Goal: Information Seeking & Learning: Find specific fact

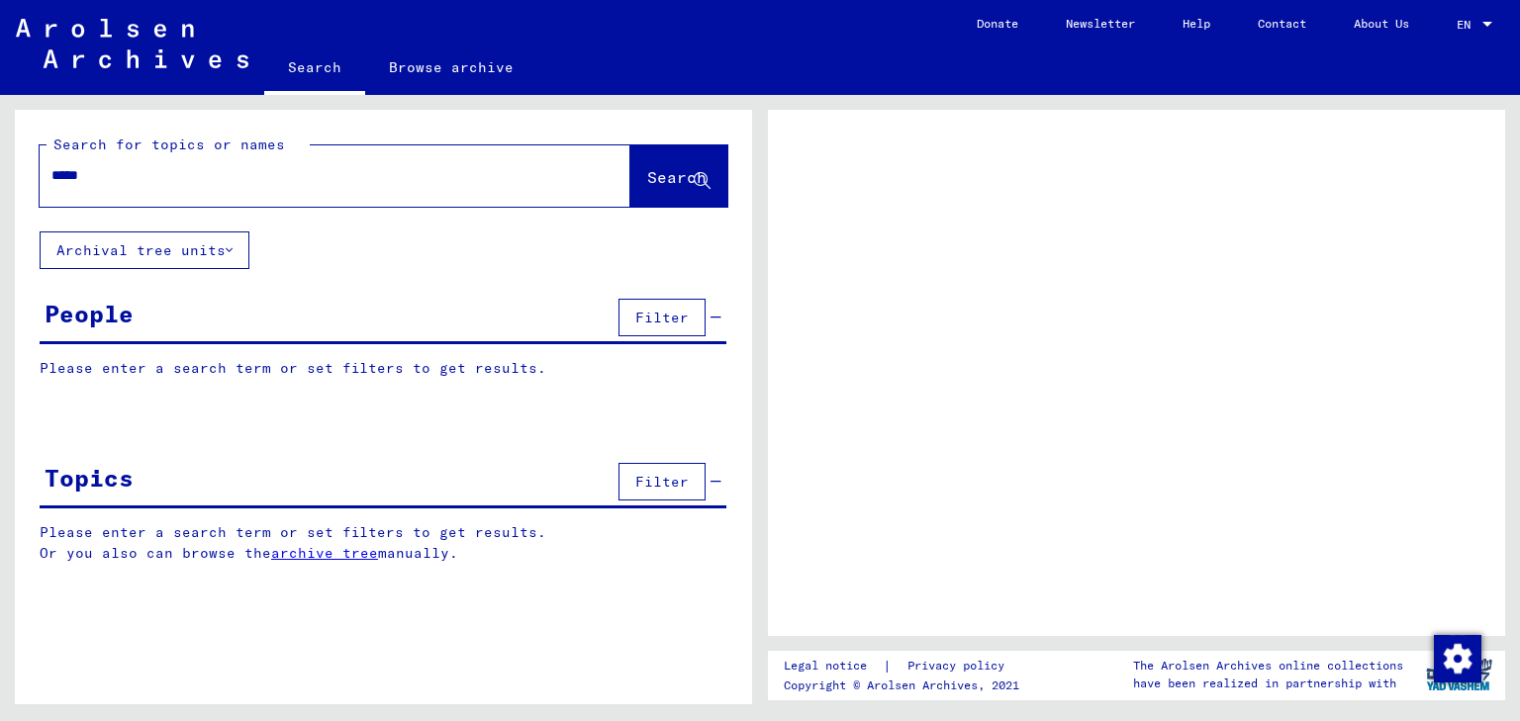
type input "*****"
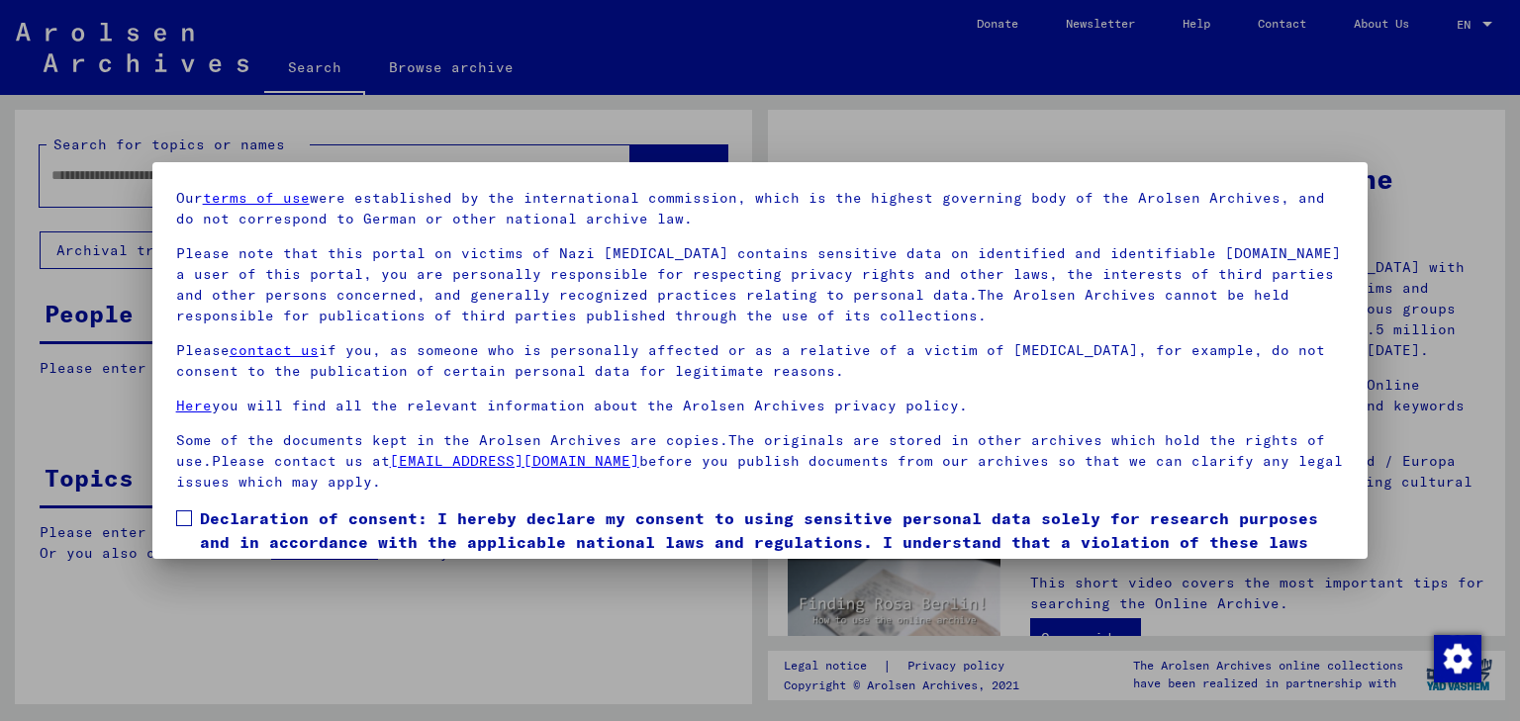
scroll to position [152, 0]
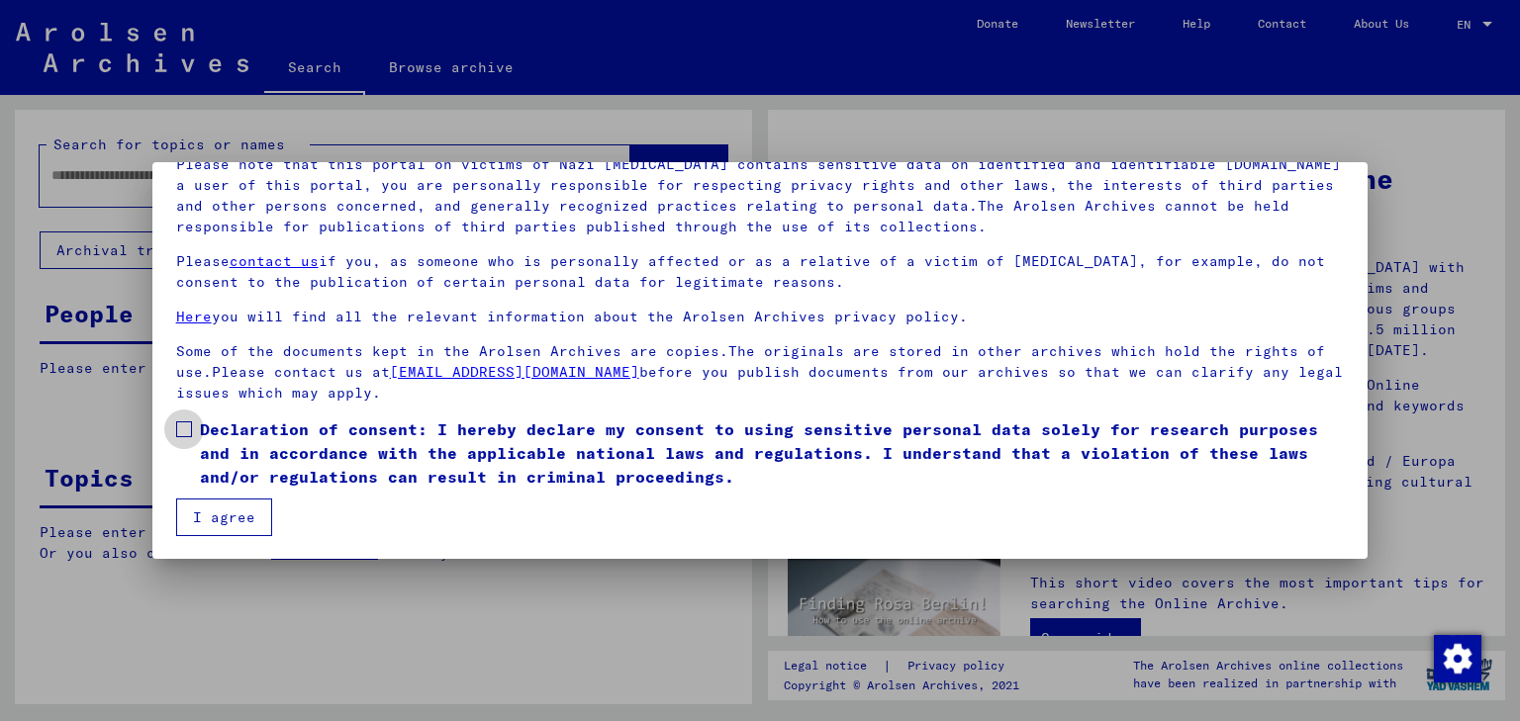
drag, startPoint x: 178, startPoint y: 427, endPoint x: 194, endPoint y: 477, distance: 51.9
click at [179, 429] on span at bounding box center [184, 430] width 16 height 16
click at [205, 507] on button "I agree" at bounding box center [224, 518] width 96 height 38
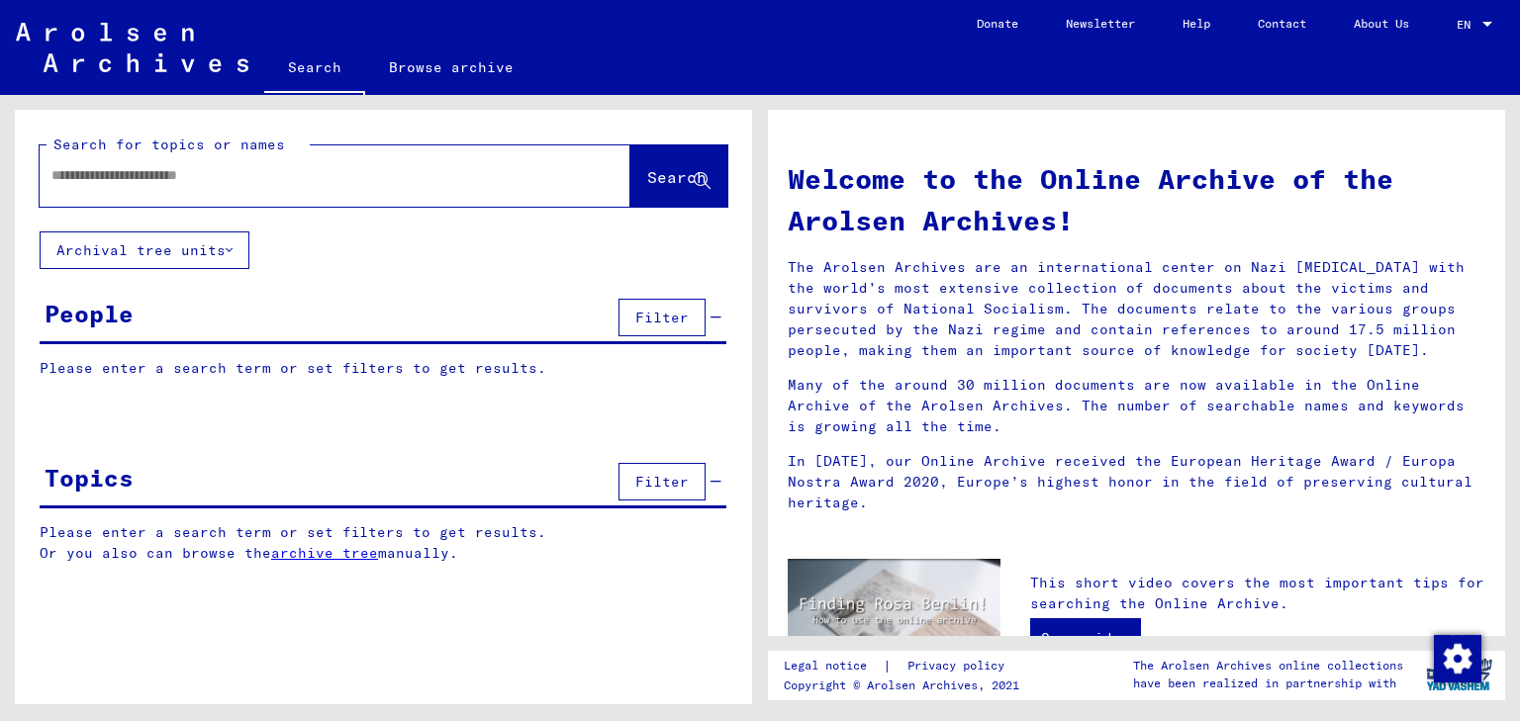
click at [123, 184] on input "text" at bounding box center [310, 175] width 519 height 21
type input "**********"
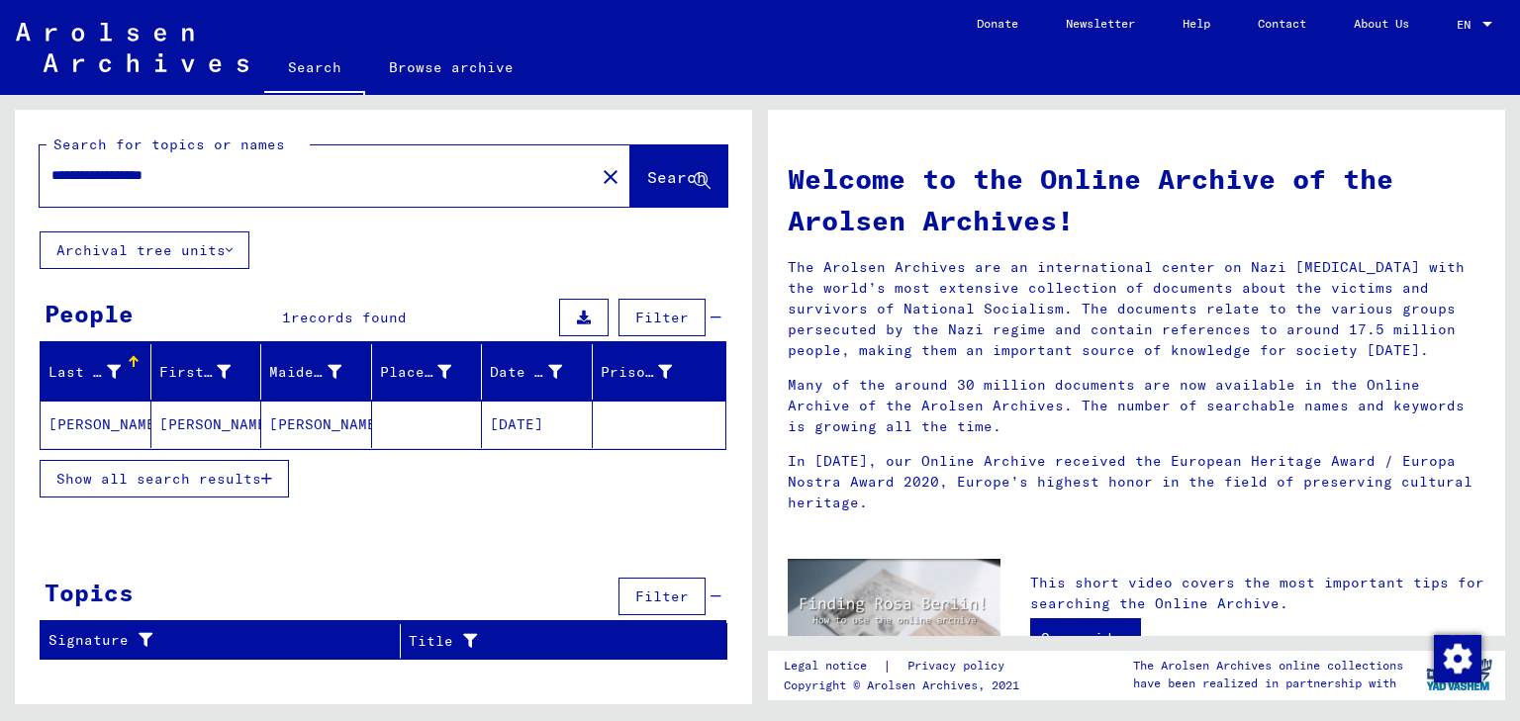
click at [111, 415] on mat-cell "[PERSON_NAME]" at bounding box center [96, 424] width 111 height 47
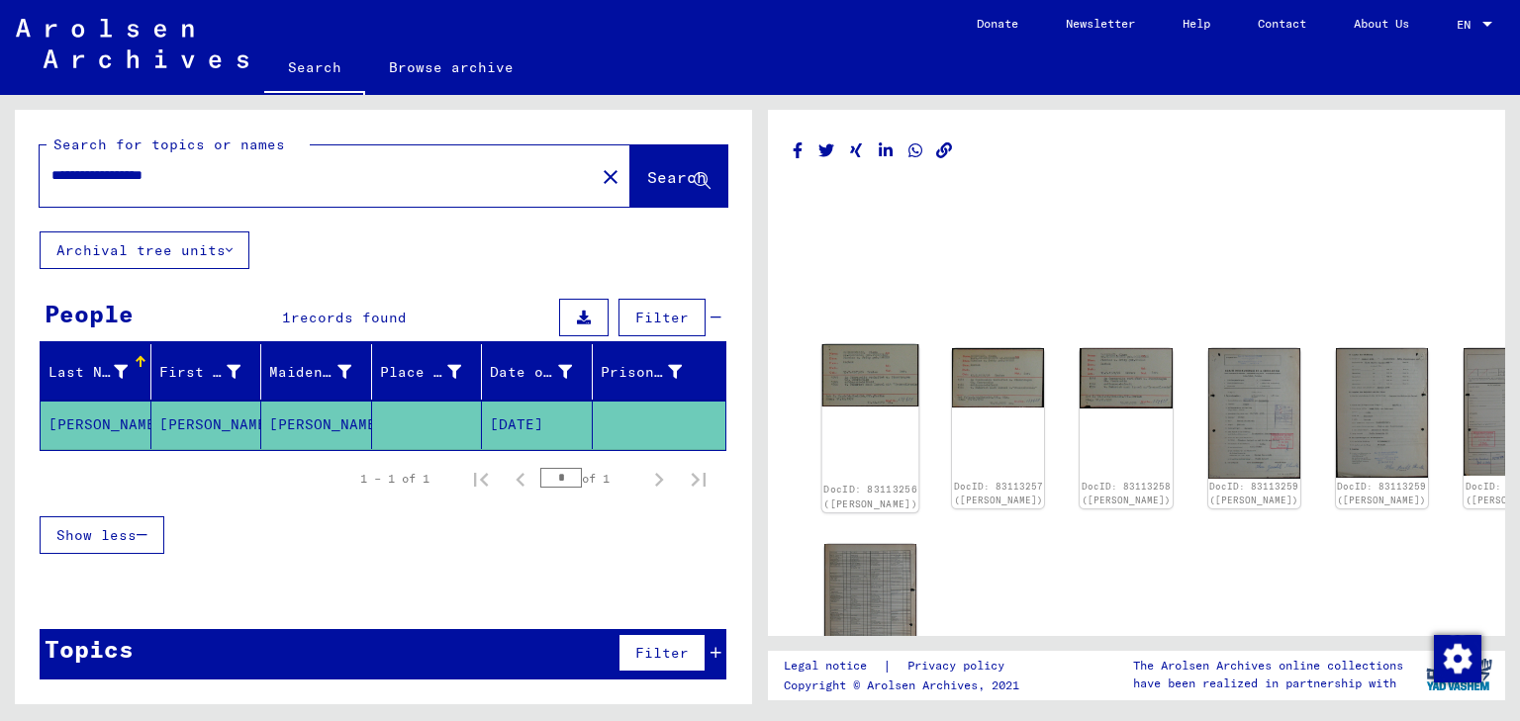
click at [868, 367] on img at bounding box center [870, 375] width 97 height 62
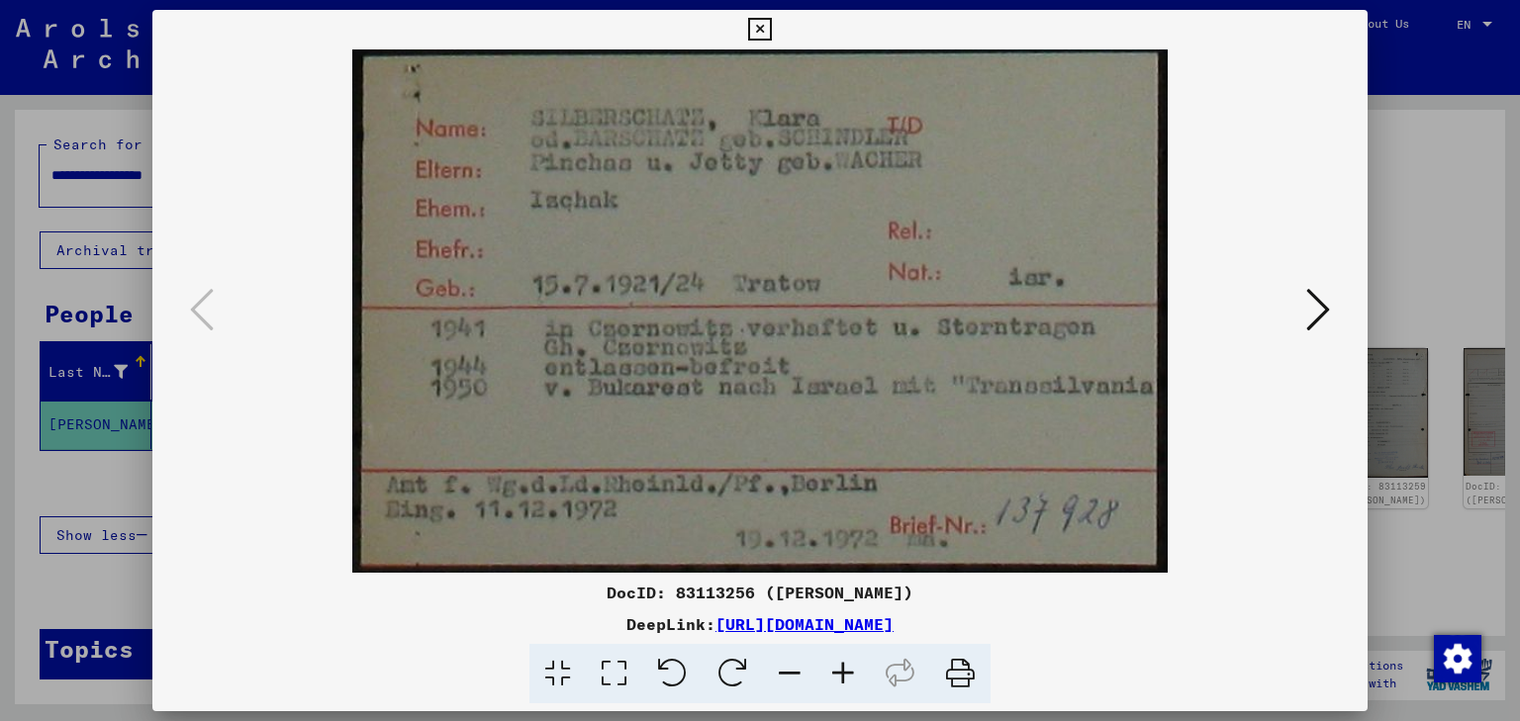
click at [1306, 313] on icon at bounding box center [1318, 309] width 24 height 47
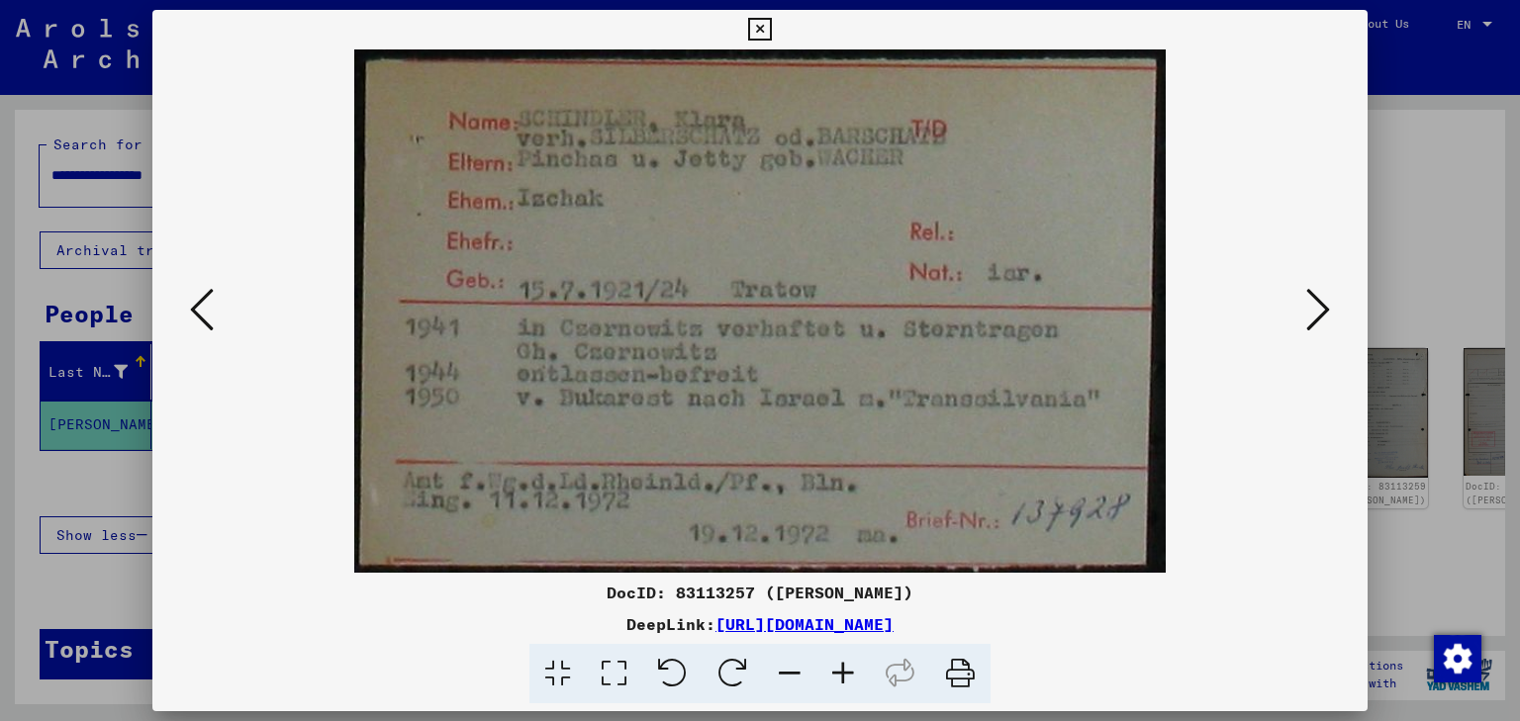
click at [1307, 313] on icon at bounding box center [1318, 309] width 24 height 47
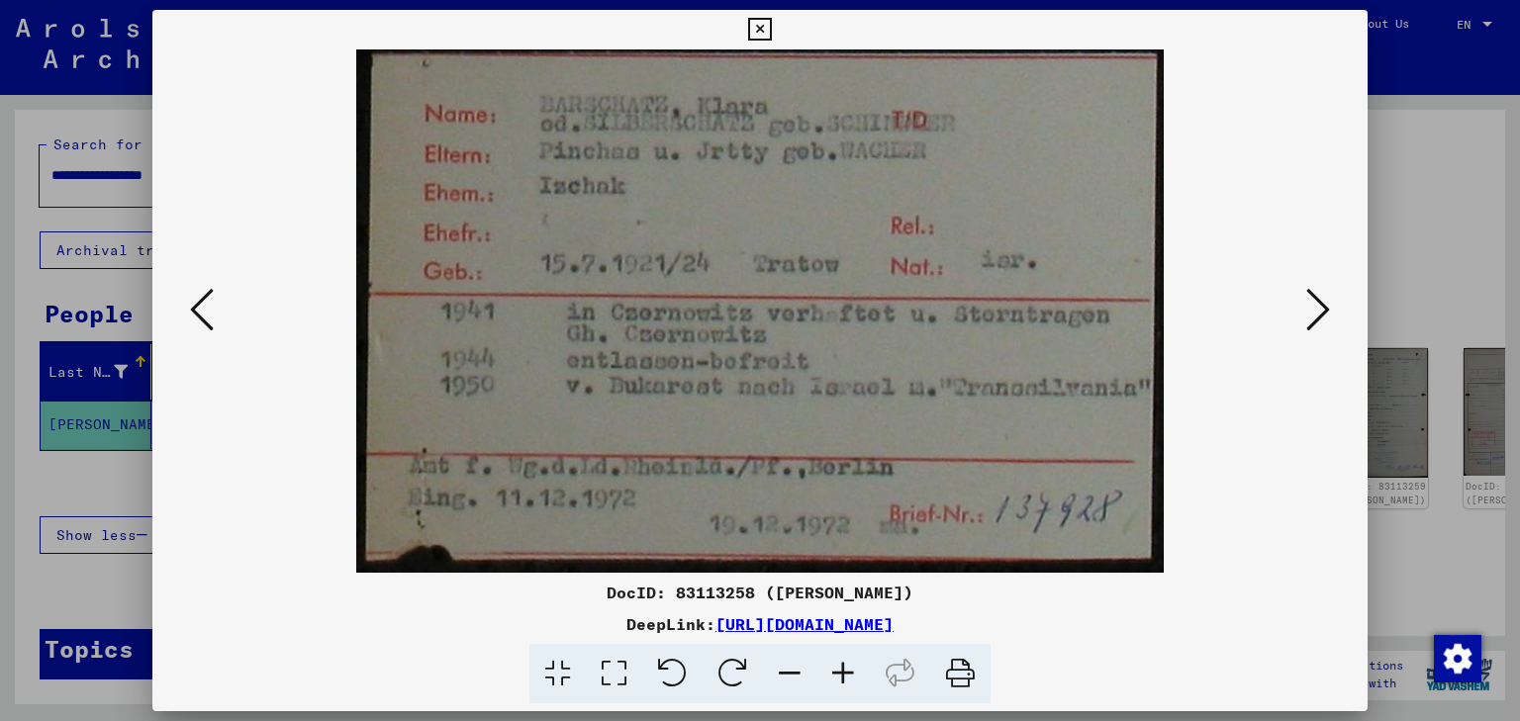
click at [1307, 313] on icon at bounding box center [1318, 309] width 24 height 47
